Goal: Browse casually: Explore the website without a specific task or goal

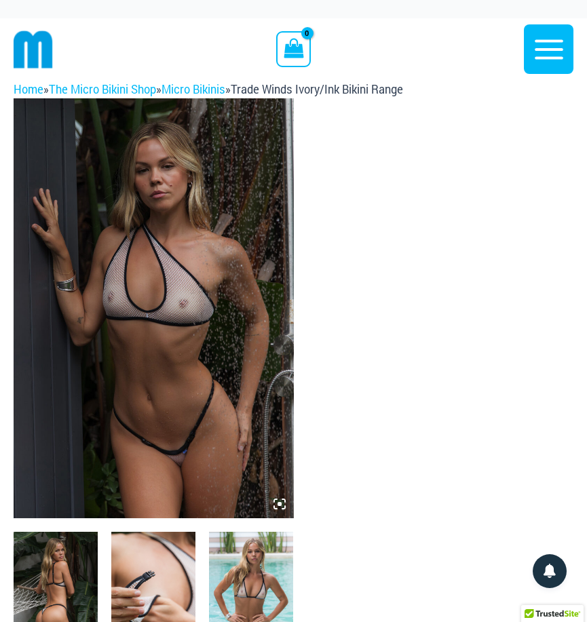
click at [143, 324] on img at bounding box center [154, 308] width 280 height 420
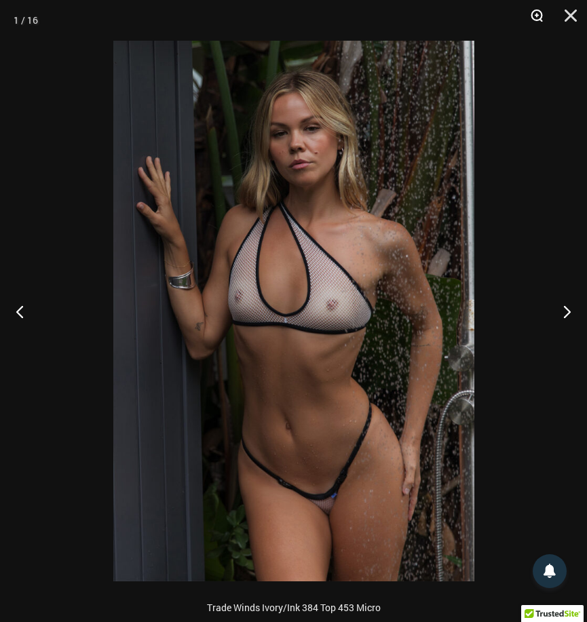
click at [537, 15] on button "Zoom" at bounding box center [532, 20] width 34 height 41
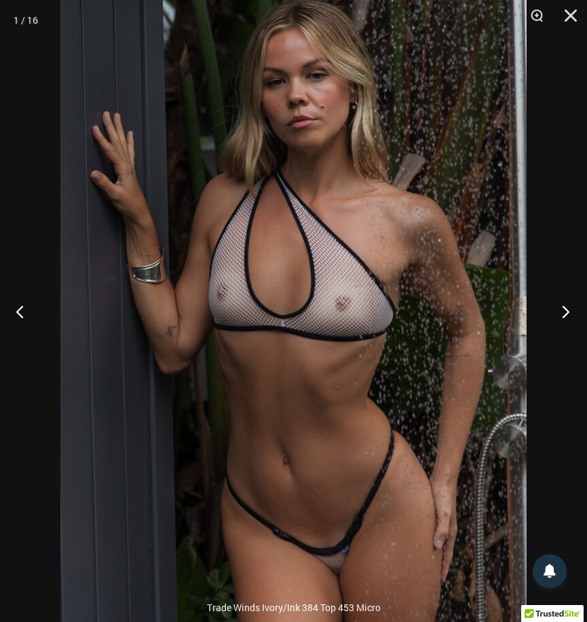
click at [574, 313] on button "Next" at bounding box center [561, 311] width 51 height 68
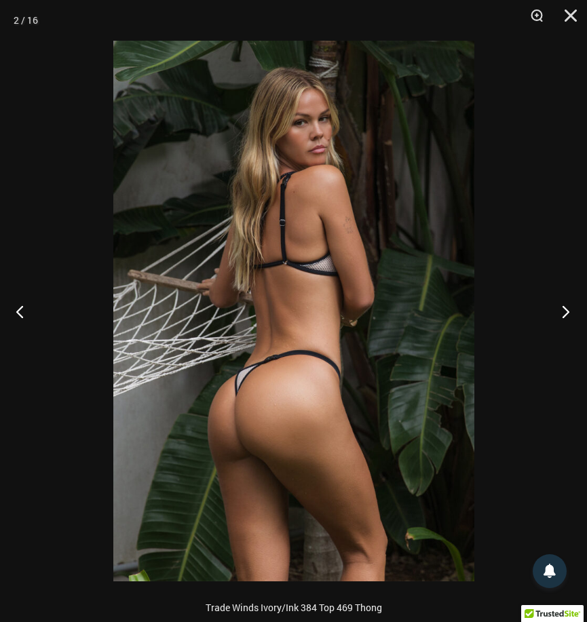
click at [574, 313] on button "Next" at bounding box center [561, 311] width 51 height 68
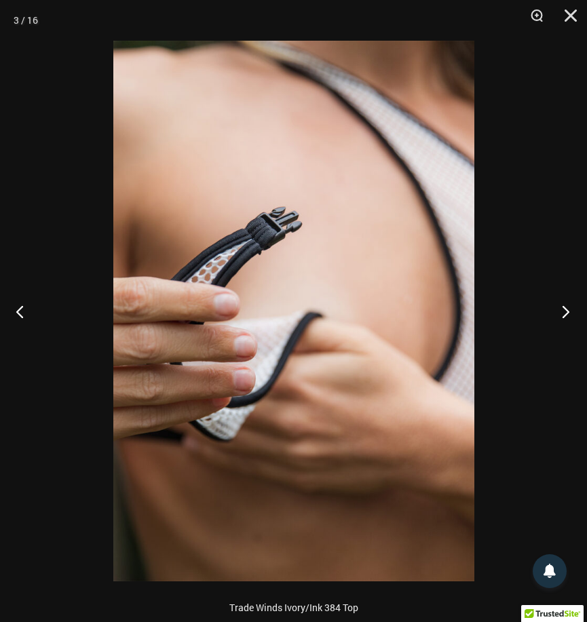
click at [574, 311] on button "Next" at bounding box center [561, 311] width 51 height 68
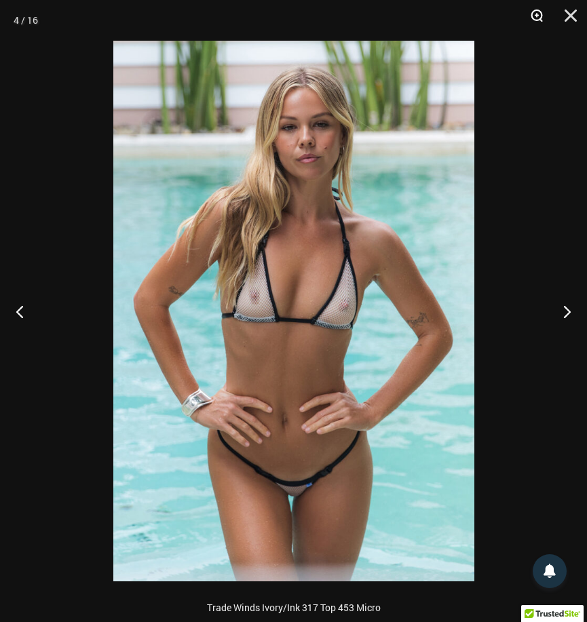
click at [537, 14] on button "Zoom" at bounding box center [532, 20] width 34 height 41
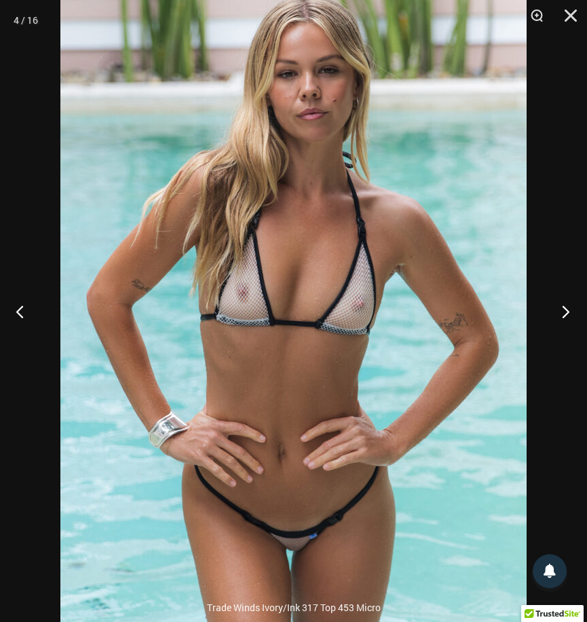
click at [565, 314] on button "Next" at bounding box center [561, 311] width 51 height 68
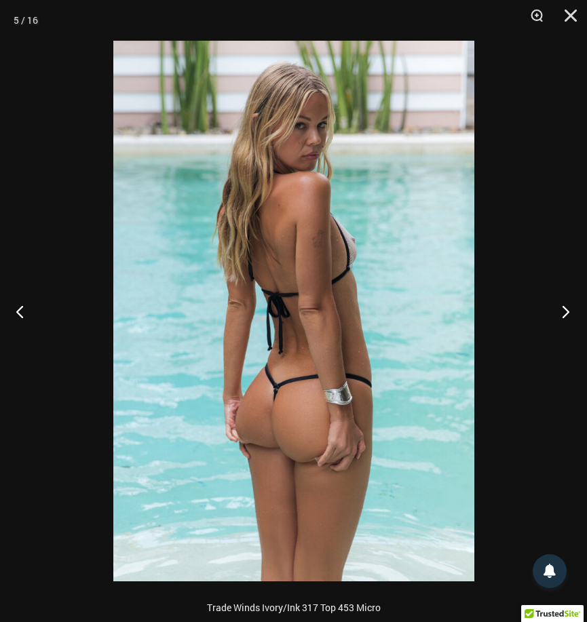
click at [565, 314] on button "Next" at bounding box center [561, 311] width 51 height 68
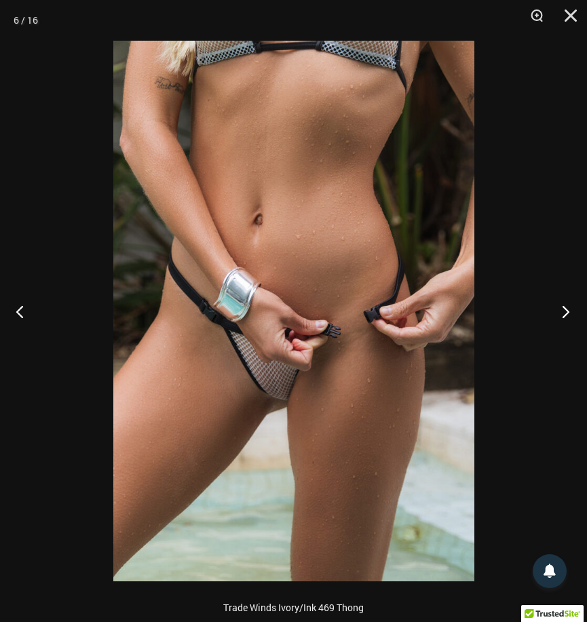
click at [565, 314] on button "Next" at bounding box center [561, 311] width 51 height 68
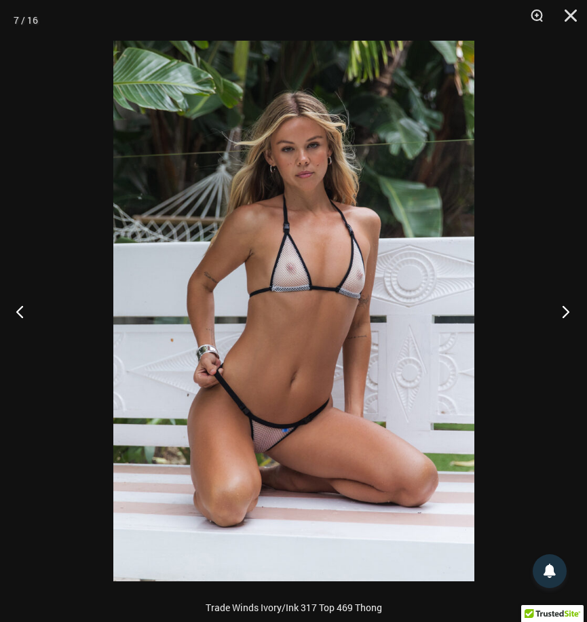
click at [565, 314] on button "Next" at bounding box center [561, 311] width 51 height 68
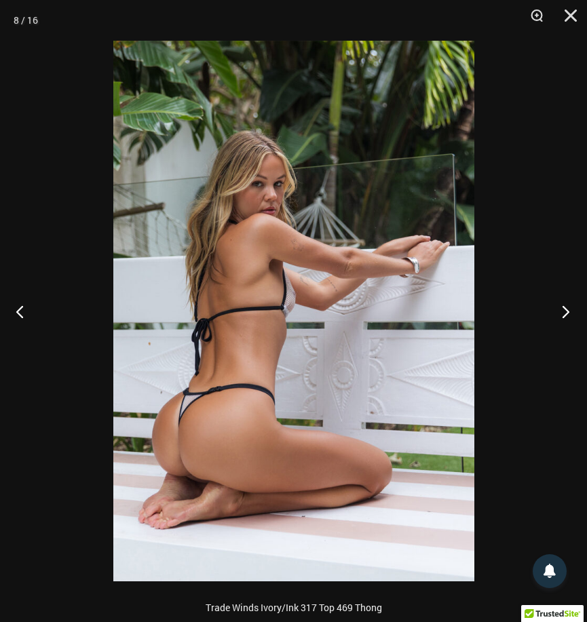
click at [565, 314] on button "Next" at bounding box center [561, 311] width 51 height 68
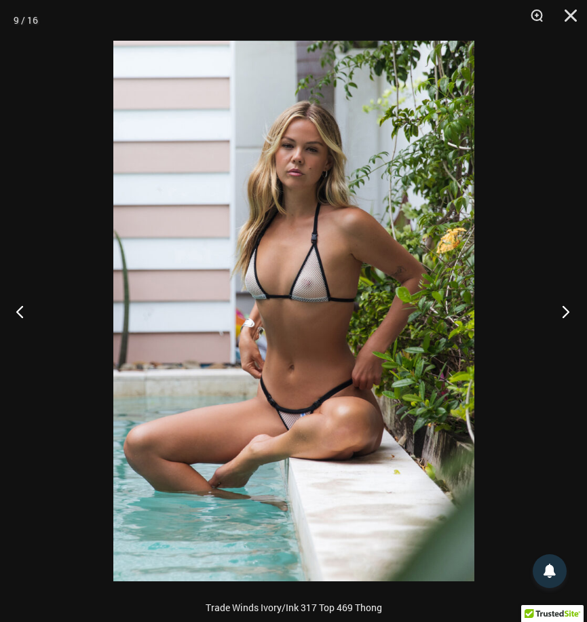
click at [565, 315] on button "Next" at bounding box center [561, 311] width 51 height 68
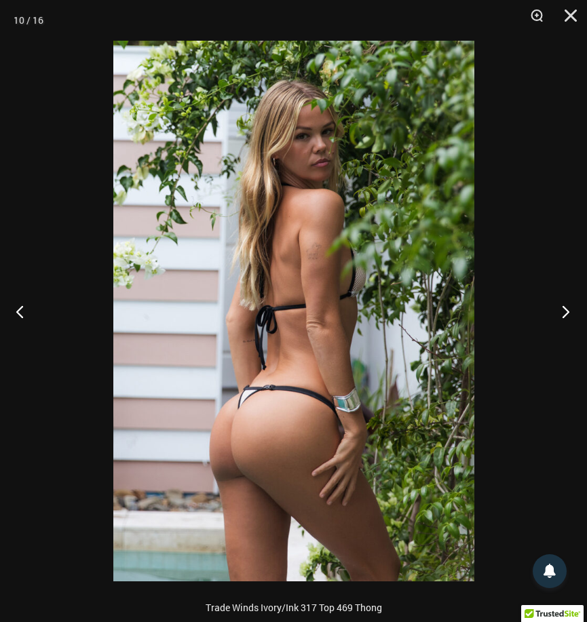
click at [567, 311] on button "Next" at bounding box center [561, 311] width 51 height 68
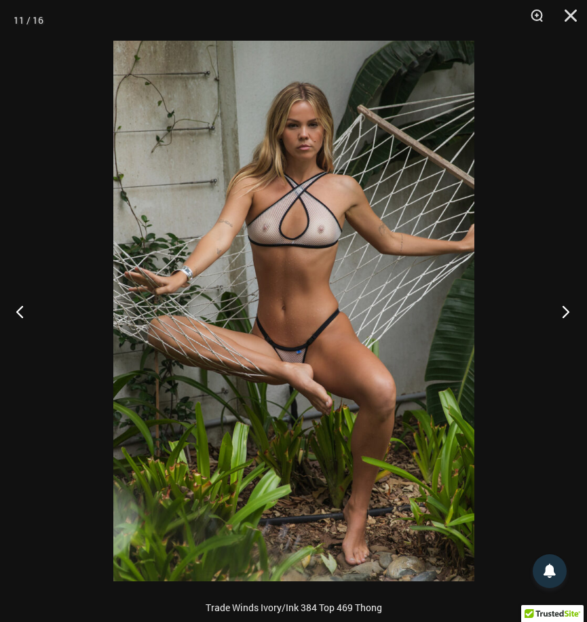
click at [567, 311] on button "Next" at bounding box center [561, 311] width 51 height 68
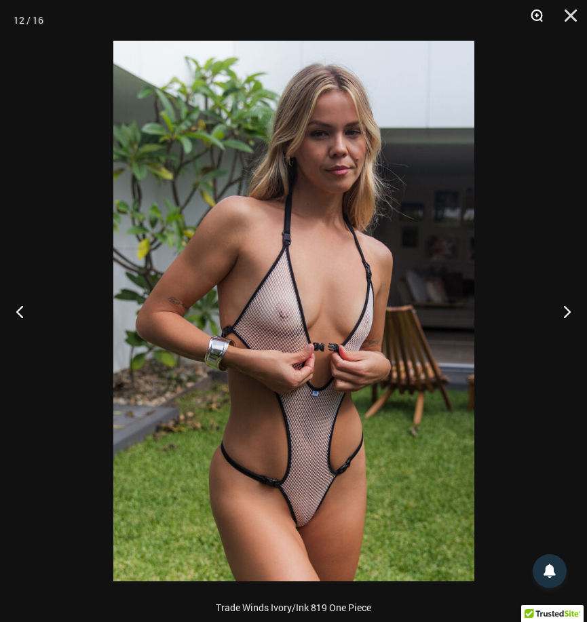
click at [539, 14] on button "Zoom" at bounding box center [532, 20] width 34 height 41
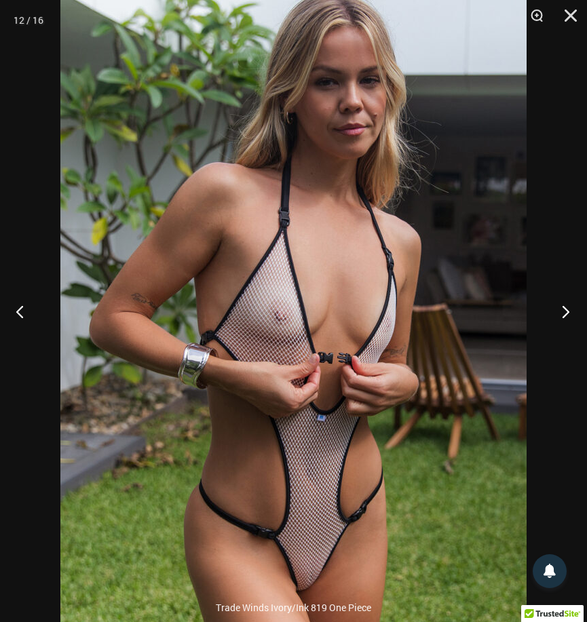
click at [569, 317] on button "Next" at bounding box center [561, 311] width 51 height 68
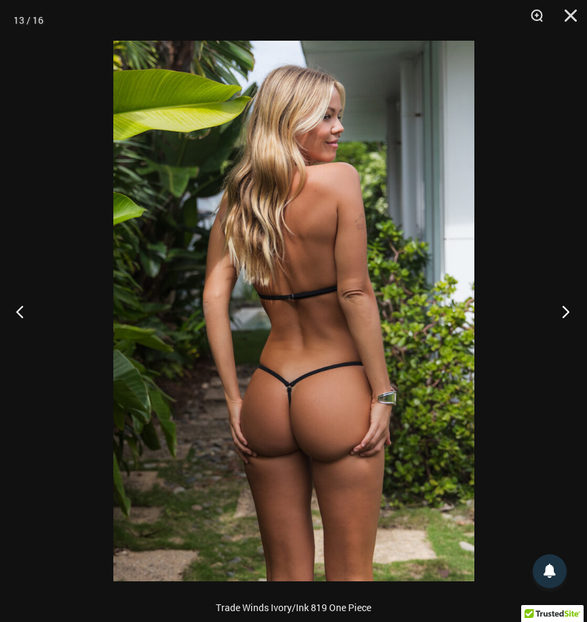
click at [569, 317] on button "Next" at bounding box center [561, 311] width 51 height 68
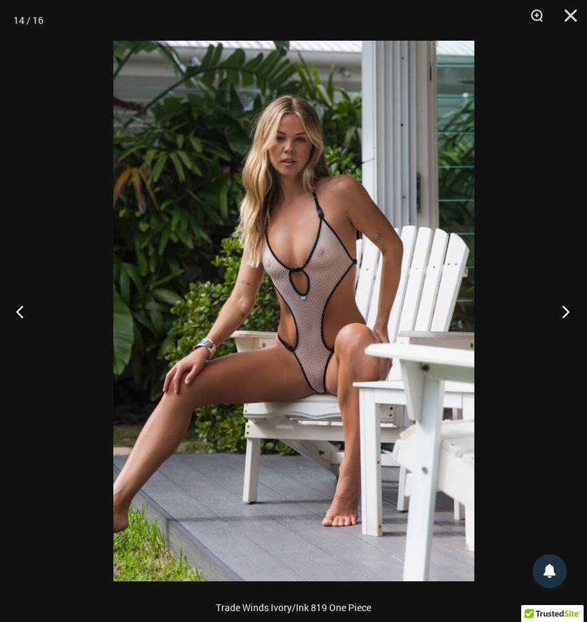
click at [569, 317] on button "Next" at bounding box center [561, 311] width 51 height 68
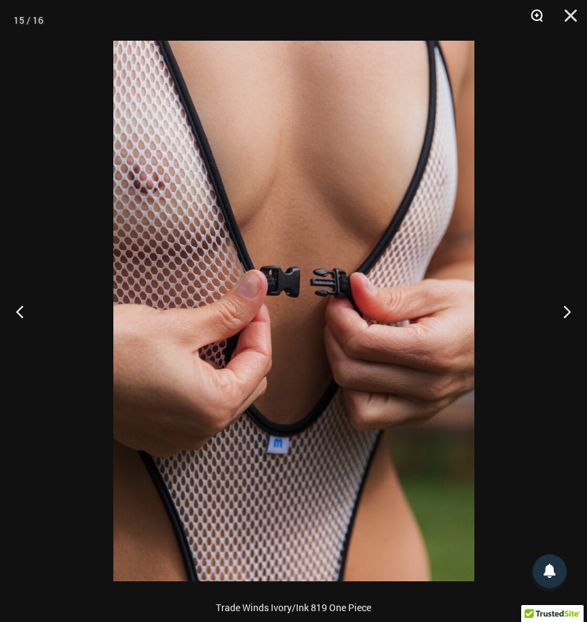
click at [537, 14] on button "Zoom" at bounding box center [532, 20] width 34 height 41
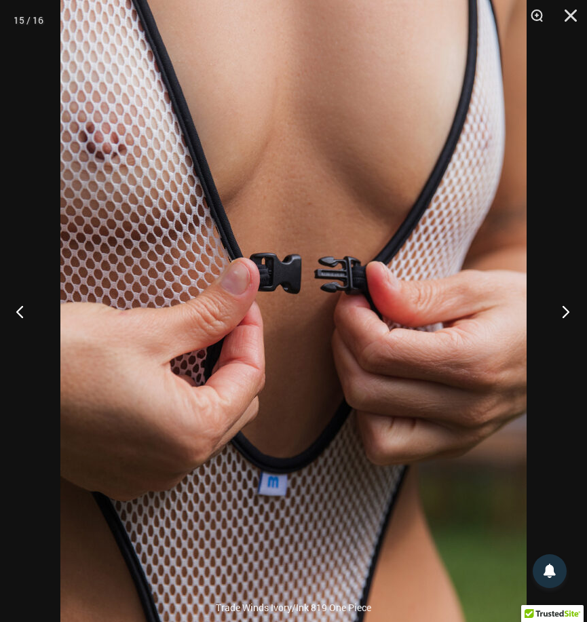
click at [566, 305] on button "Next" at bounding box center [561, 311] width 51 height 68
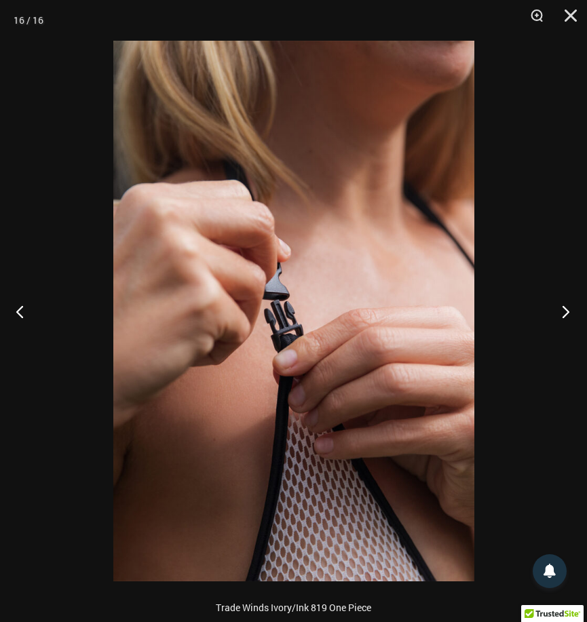
click at [566, 305] on button "Next" at bounding box center [561, 311] width 51 height 68
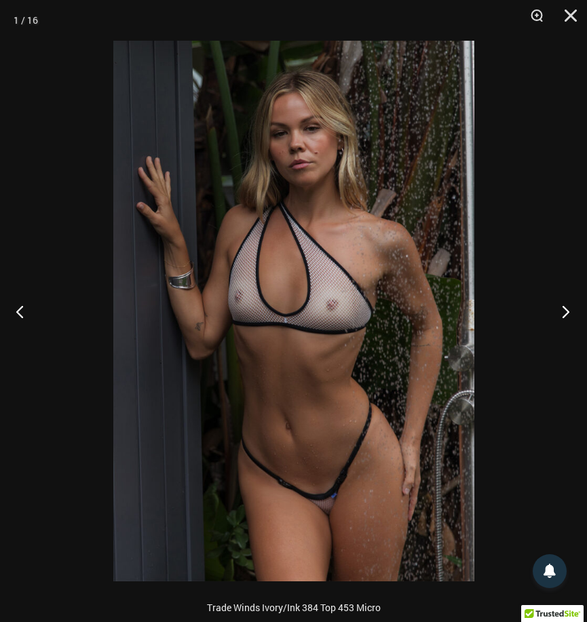
click at [567, 305] on button "Next" at bounding box center [561, 311] width 51 height 68
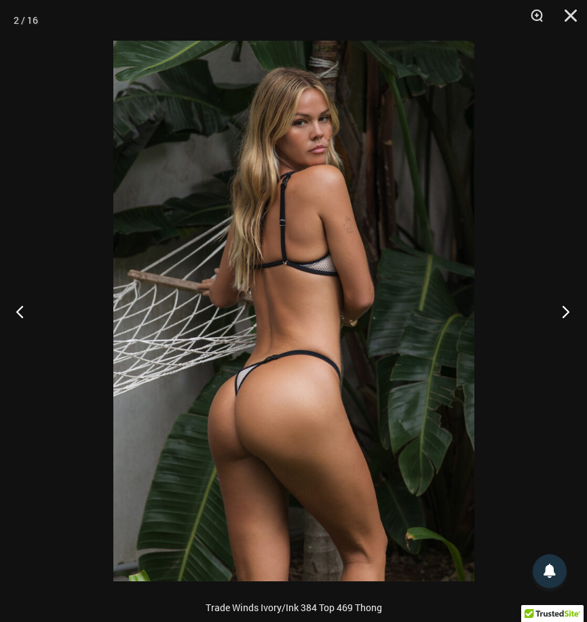
click at [567, 305] on button "Next" at bounding box center [561, 311] width 51 height 68
